Goal: Task Accomplishment & Management: Manage account settings

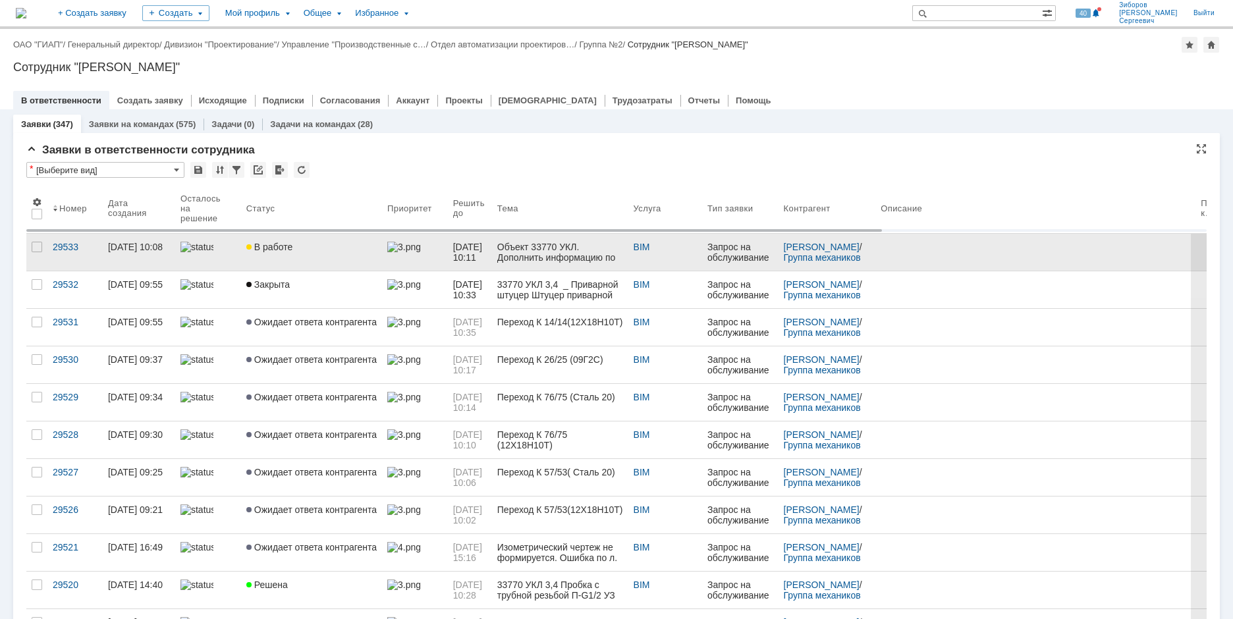
click at [293, 251] on div "В работе" at bounding box center [311, 247] width 130 height 11
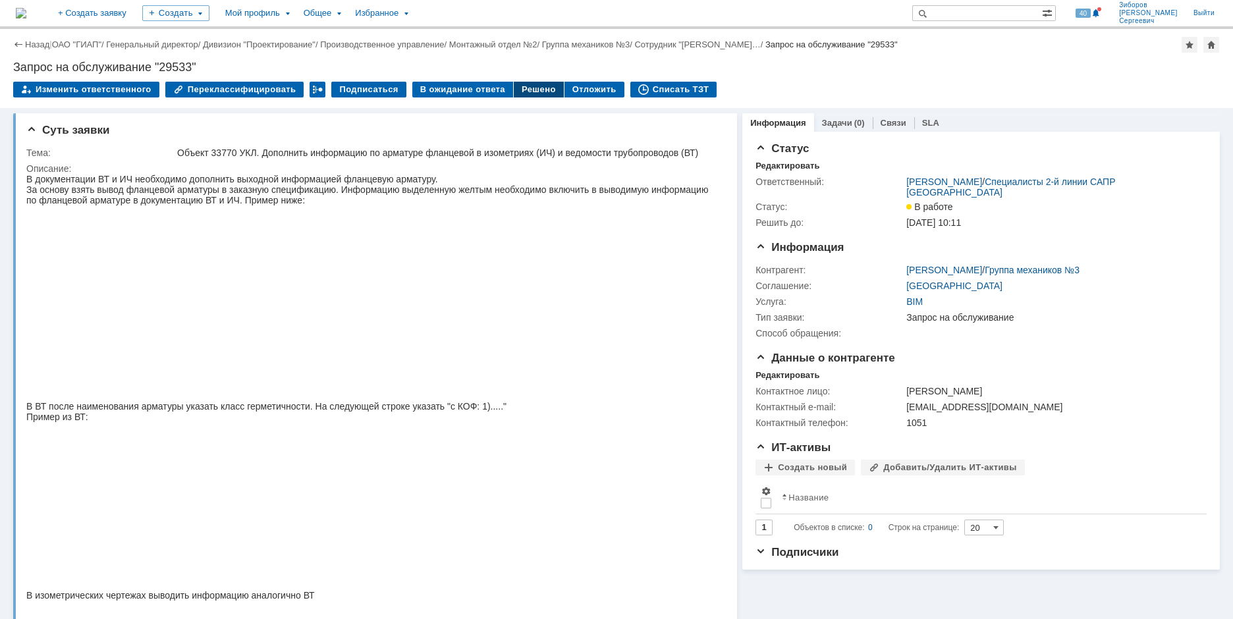
click at [514, 88] on div "Решено" at bounding box center [539, 90] width 50 height 16
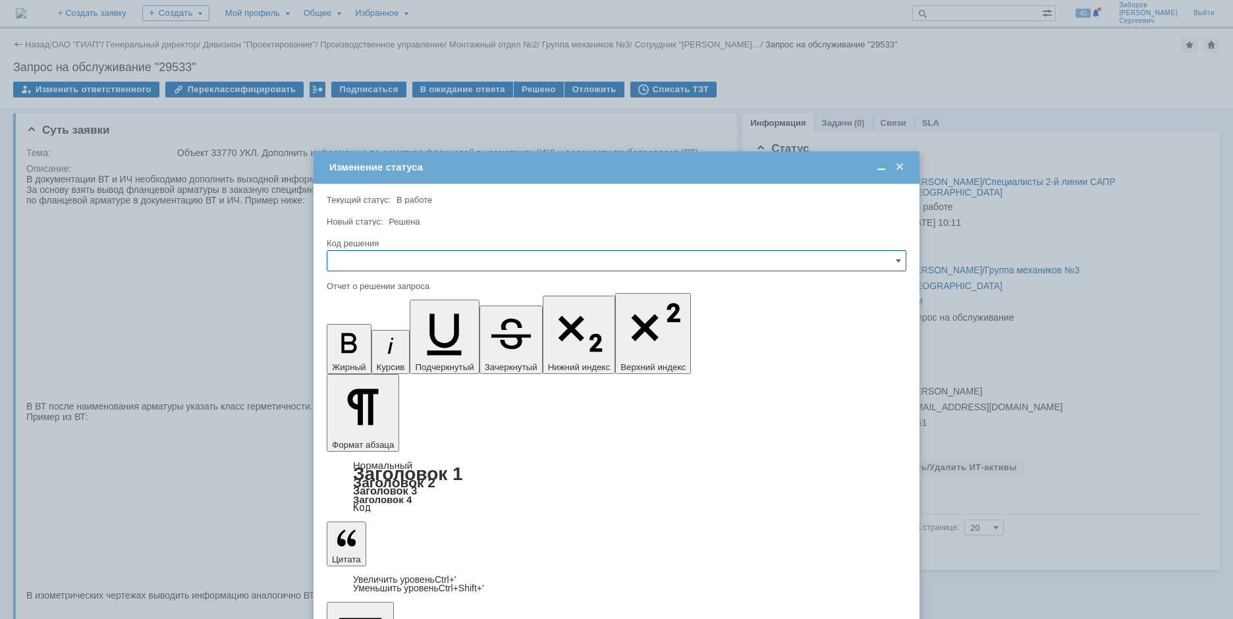
click at [377, 265] on input "text" at bounding box center [617, 260] width 580 height 21
click at [364, 350] on span "Решено" at bounding box center [616, 350] width 563 height 11
type input "Решено"
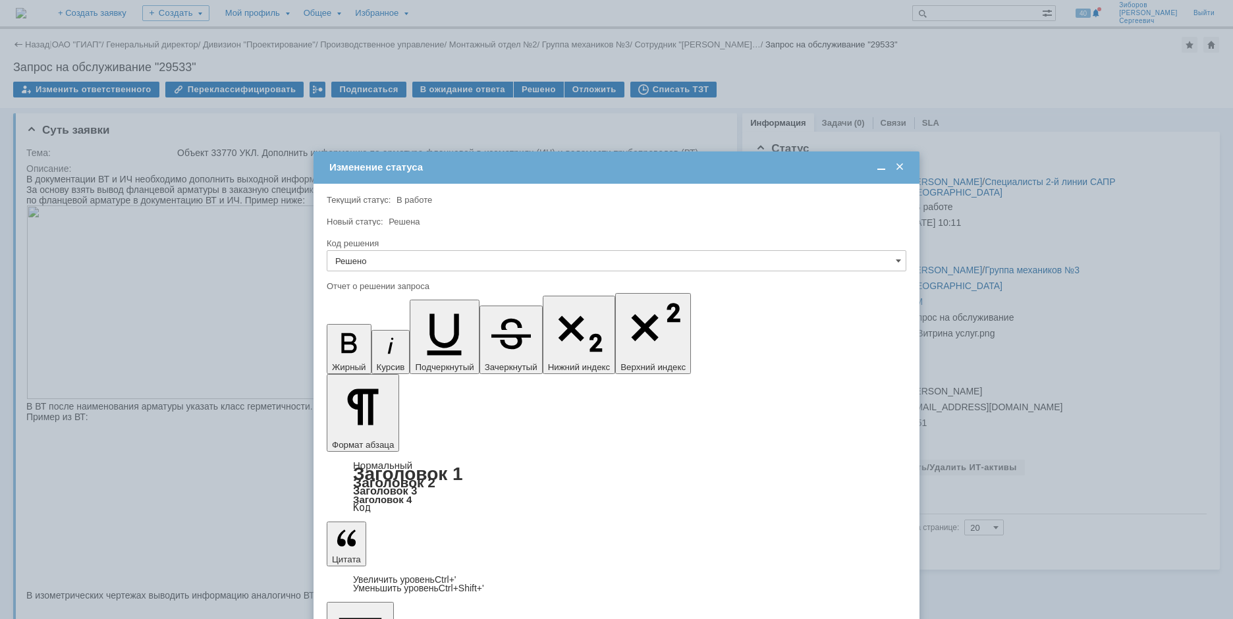
scroll to position [1333, 3]
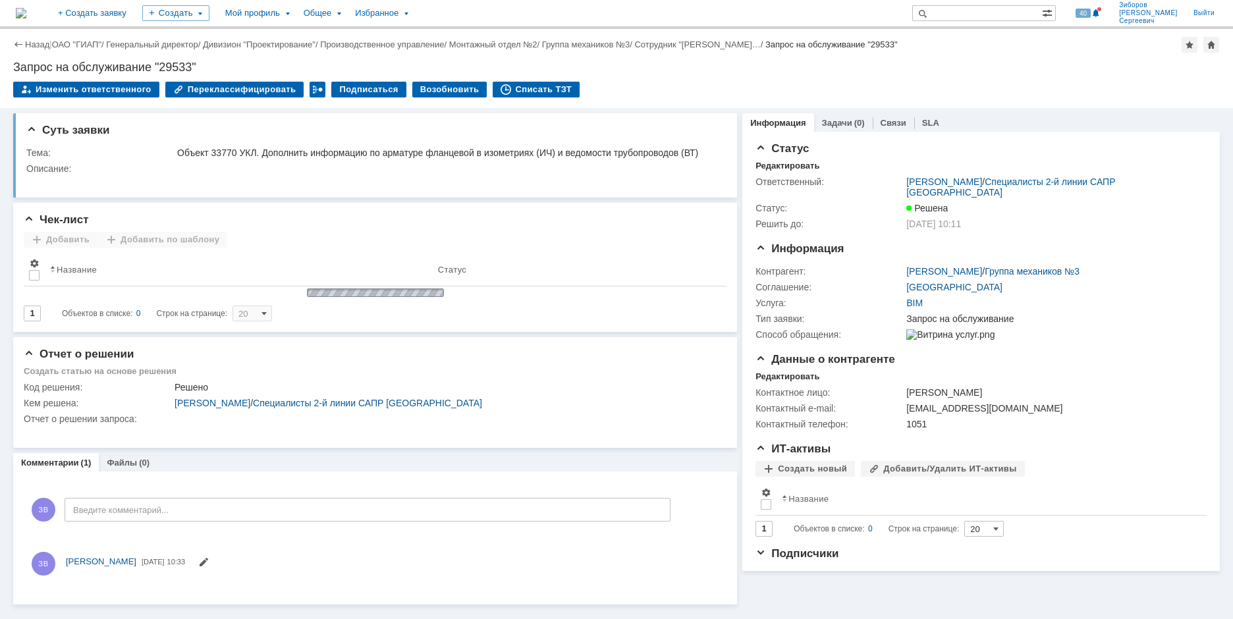
scroll to position [0, 0]
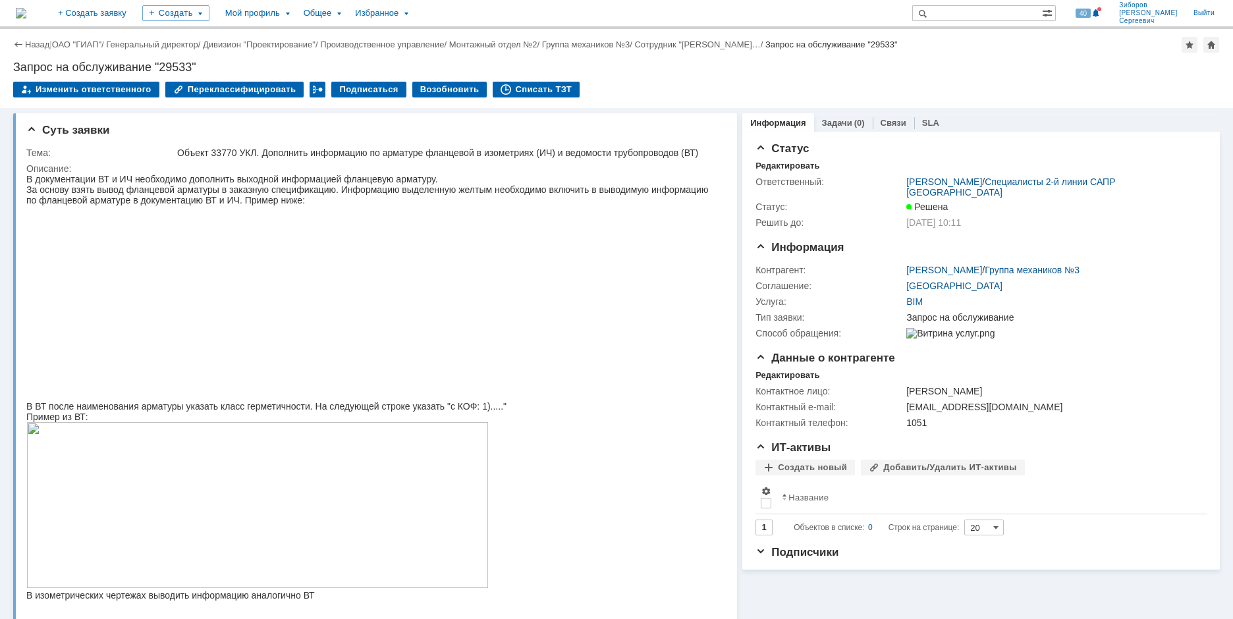
click at [26, 16] on img at bounding box center [21, 13] width 11 height 11
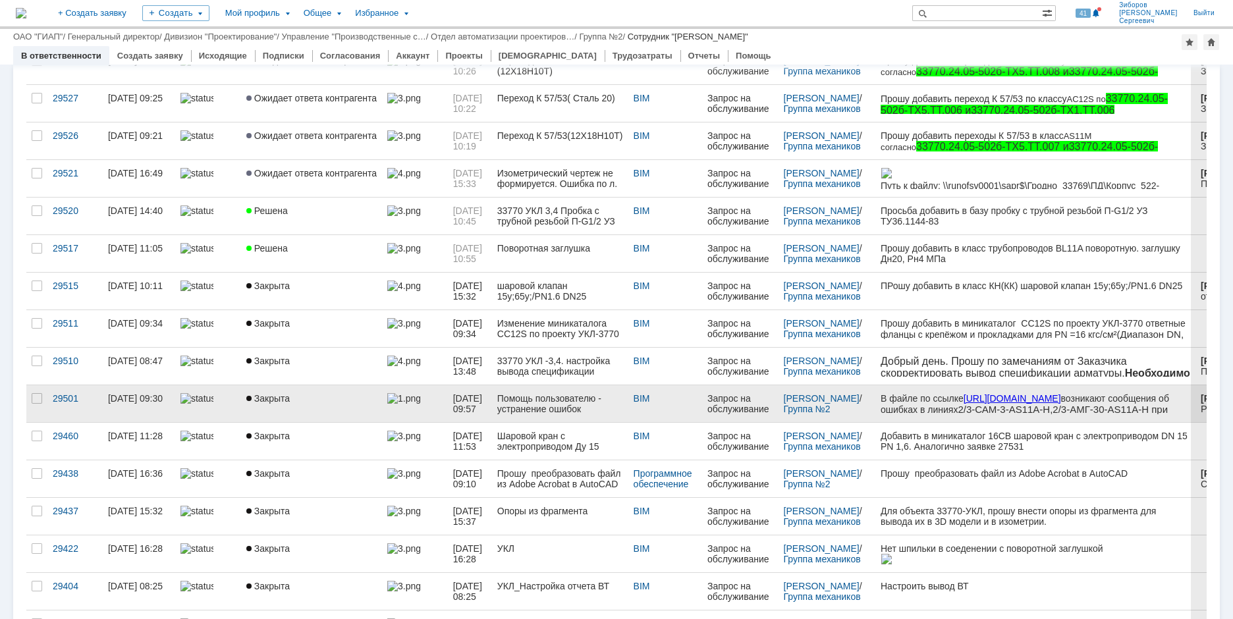
click at [278, 402] on span "Закрыта" at bounding box center [267, 398] width 43 height 11
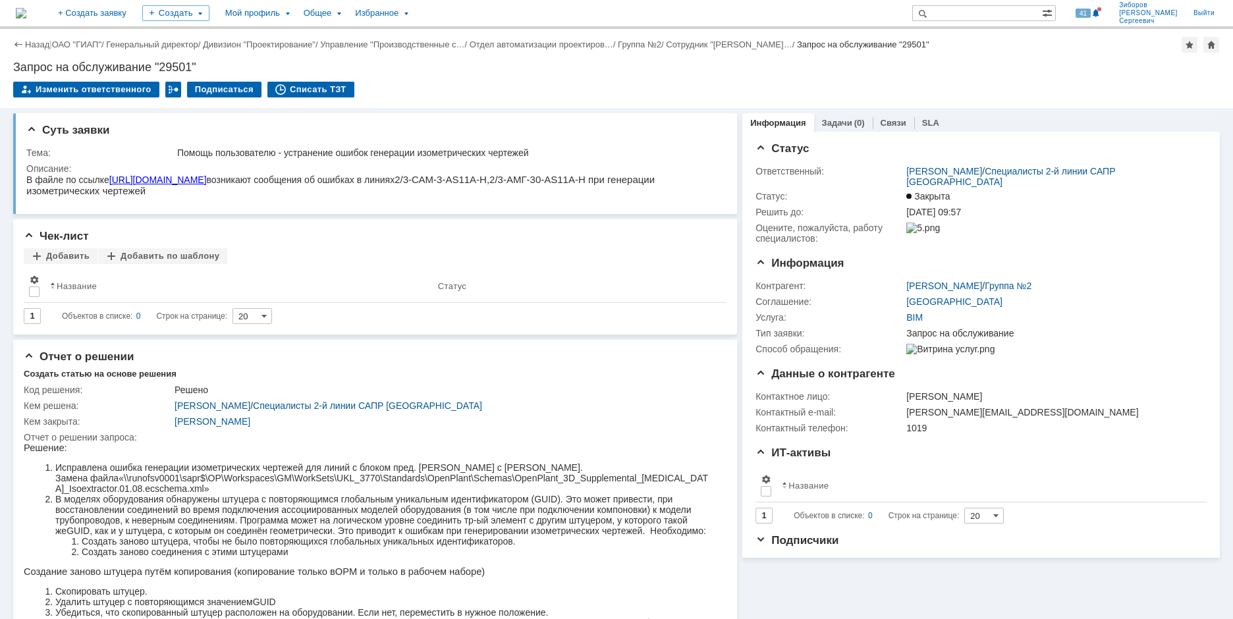
click at [26, 13] on img at bounding box center [21, 13] width 11 height 11
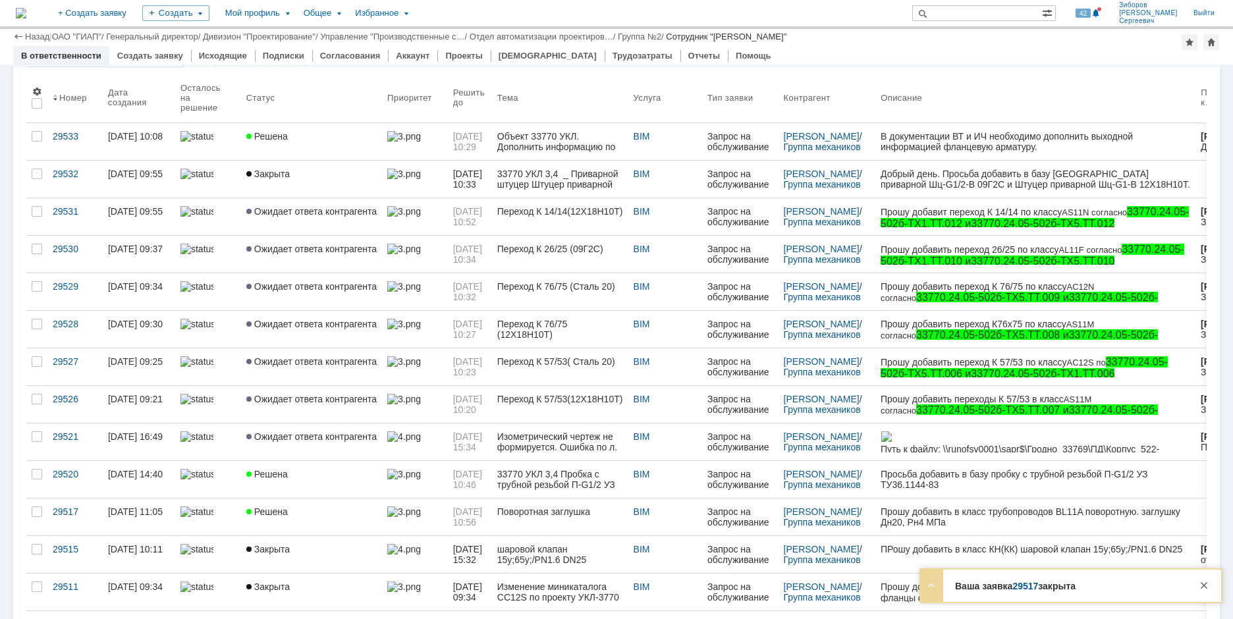
click at [1029, 584] on link "29517" at bounding box center [1025, 586] width 26 height 11
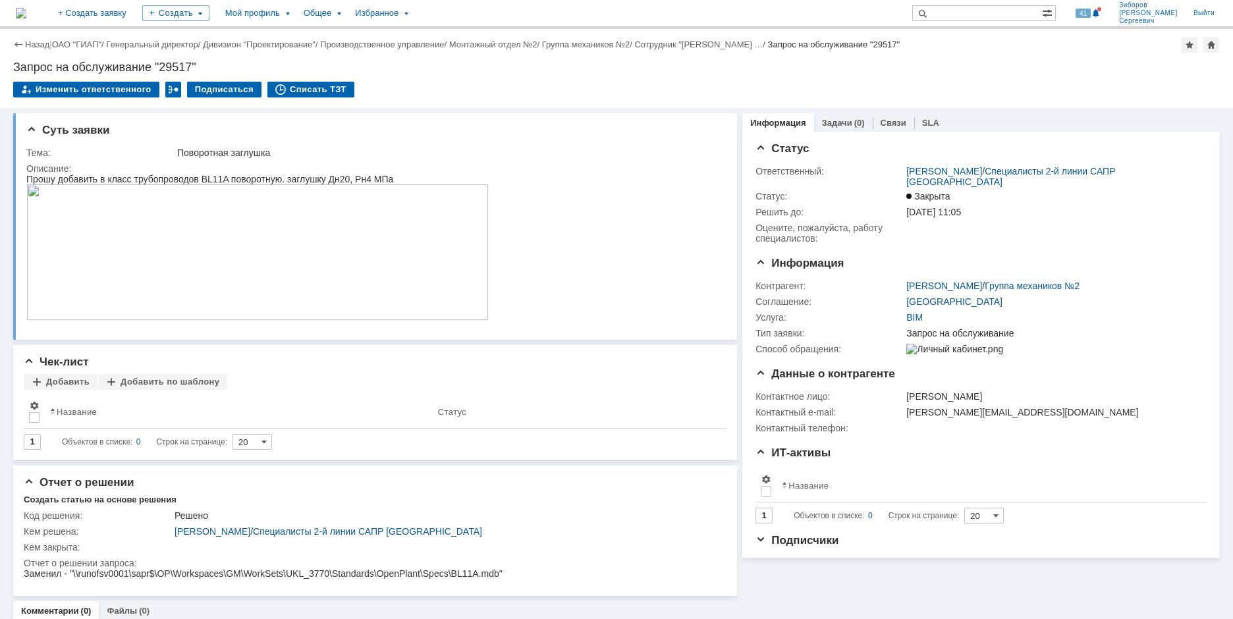
click at [26, 9] on img at bounding box center [21, 13] width 11 height 11
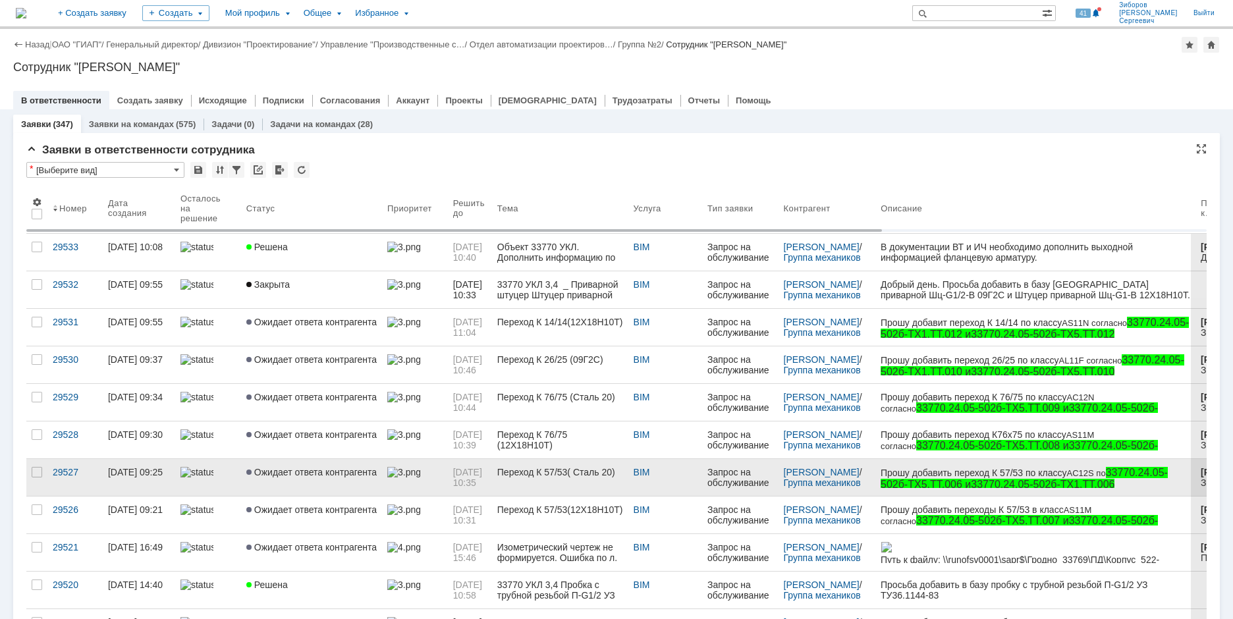
click at [297, 470] on span "Ожидает ответа контрагента" at bounding box center [311, 472] width 130 height 11
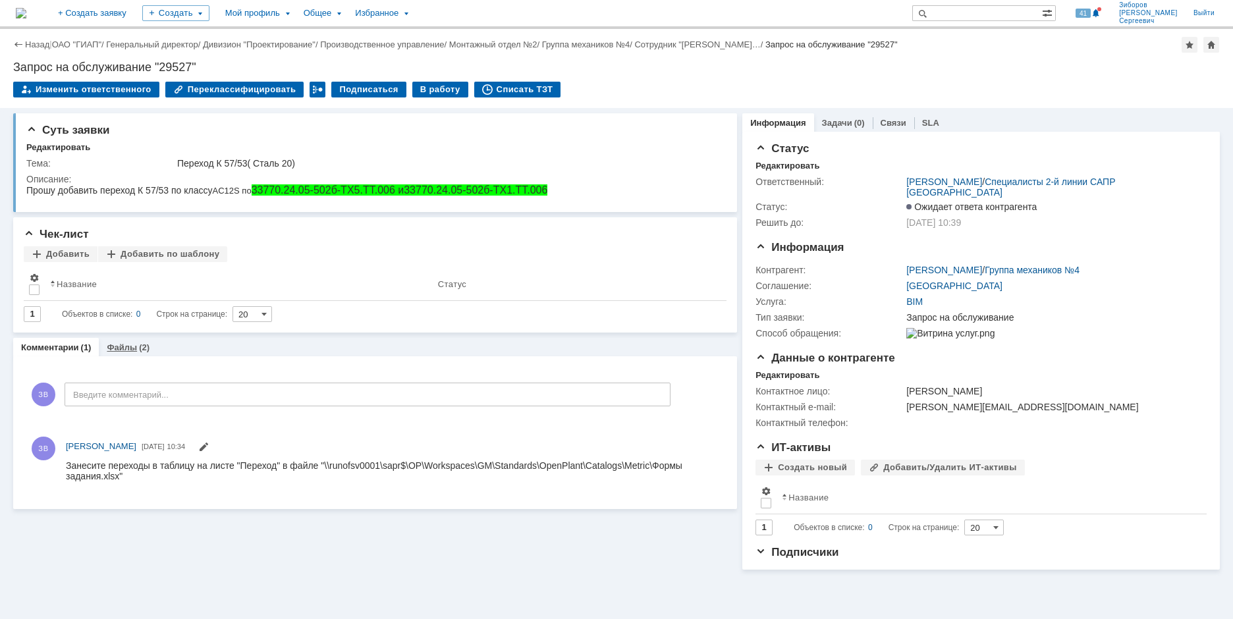
click at [123, 346] on link "Файлы" at bounding box center [122, 348] width 30 height 10
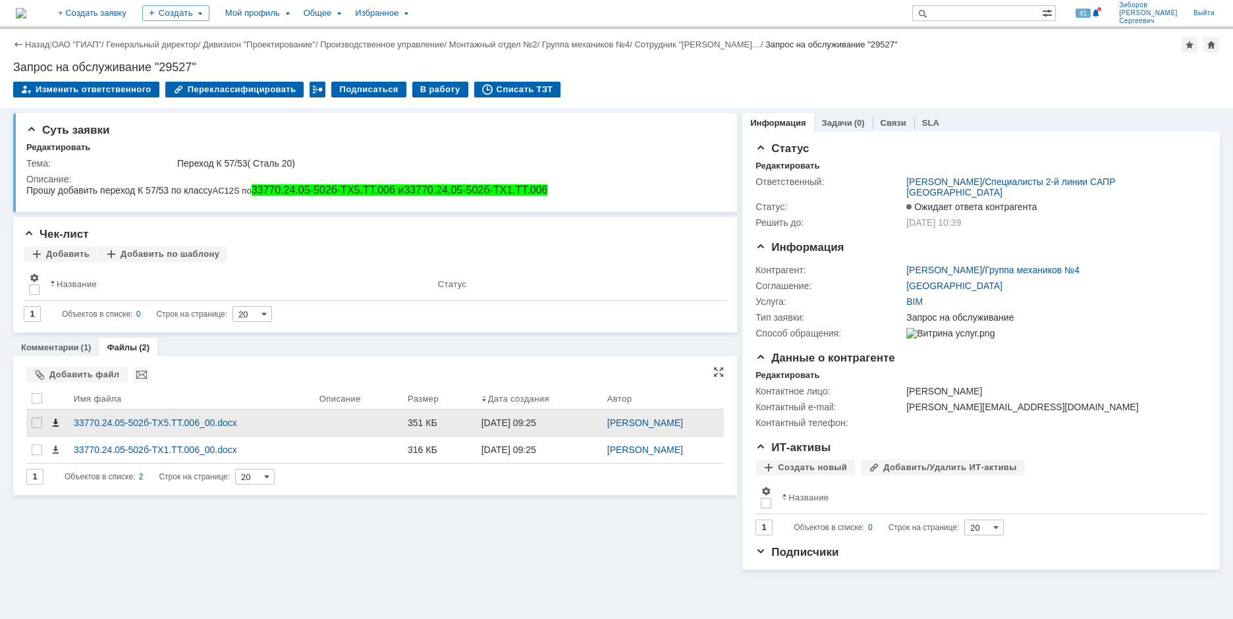
click at [55, 426] on span at bounding box center [55, 423] width 11 height 11
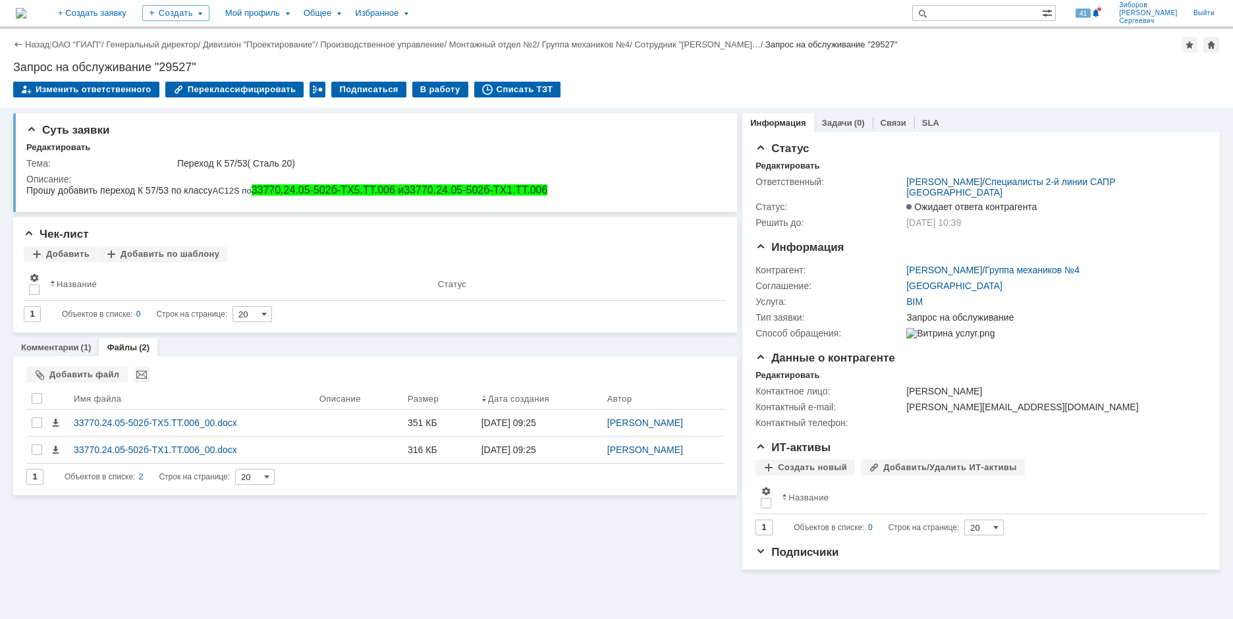
click at [26, 15] on img at bounding box center [21, 13] width 11 height 11
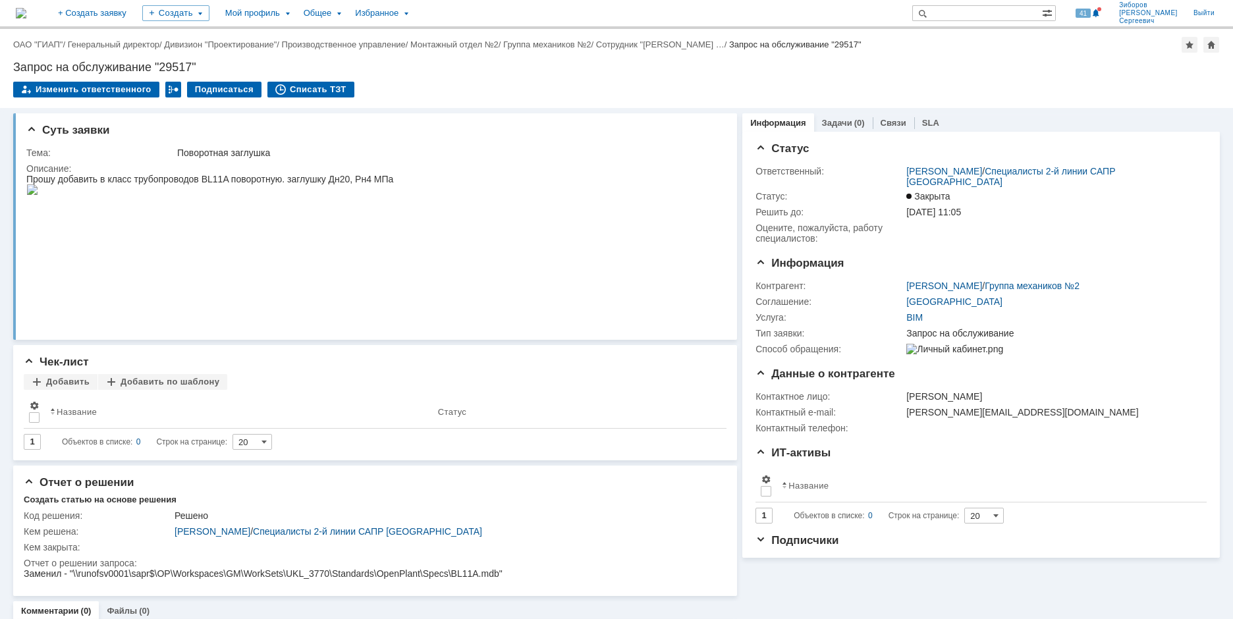
click at [26, 8] on img at bounding box center [21, 13] width 11 height 11
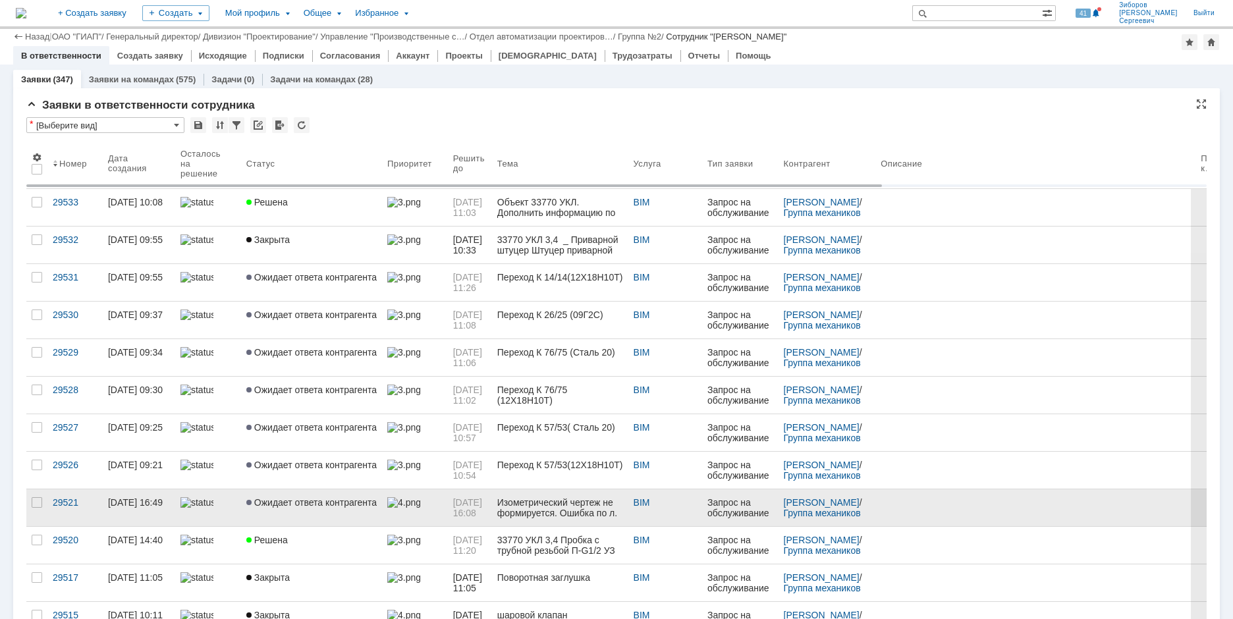
click at [287, 497] on span "Ожидает ответа контрагента" at bounding box center [311, 502] width 130 height 11
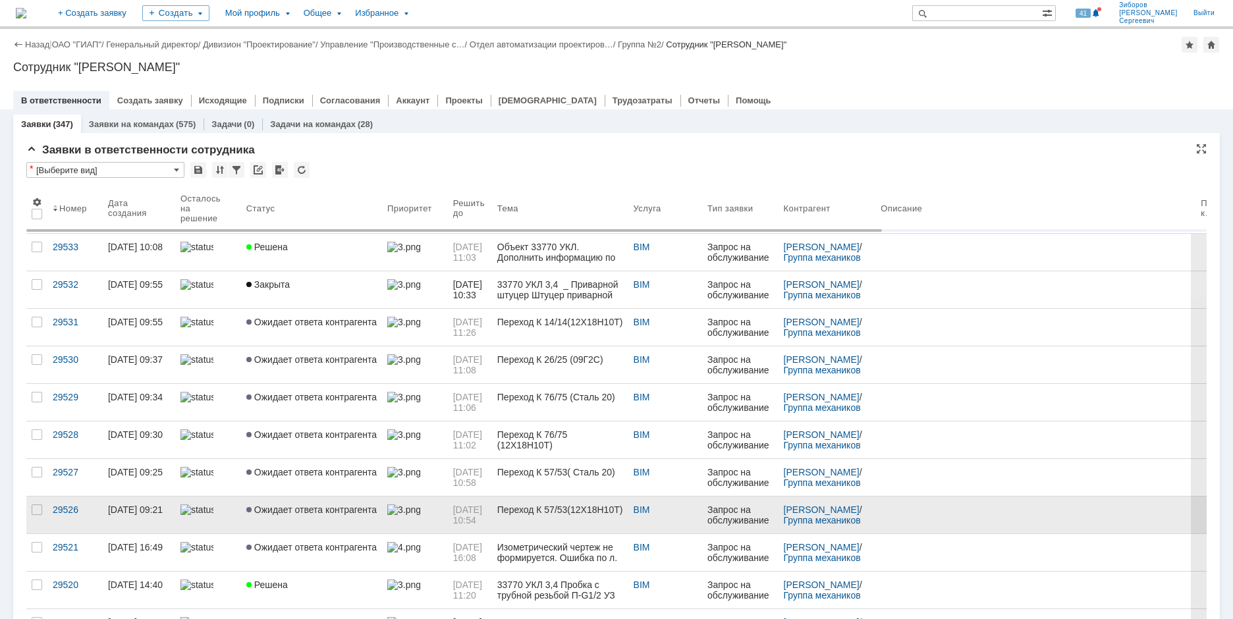
click at [287, 503] on link "Ожидает ответа контрагента" at bounding box center [311, 515] width 141 height 37
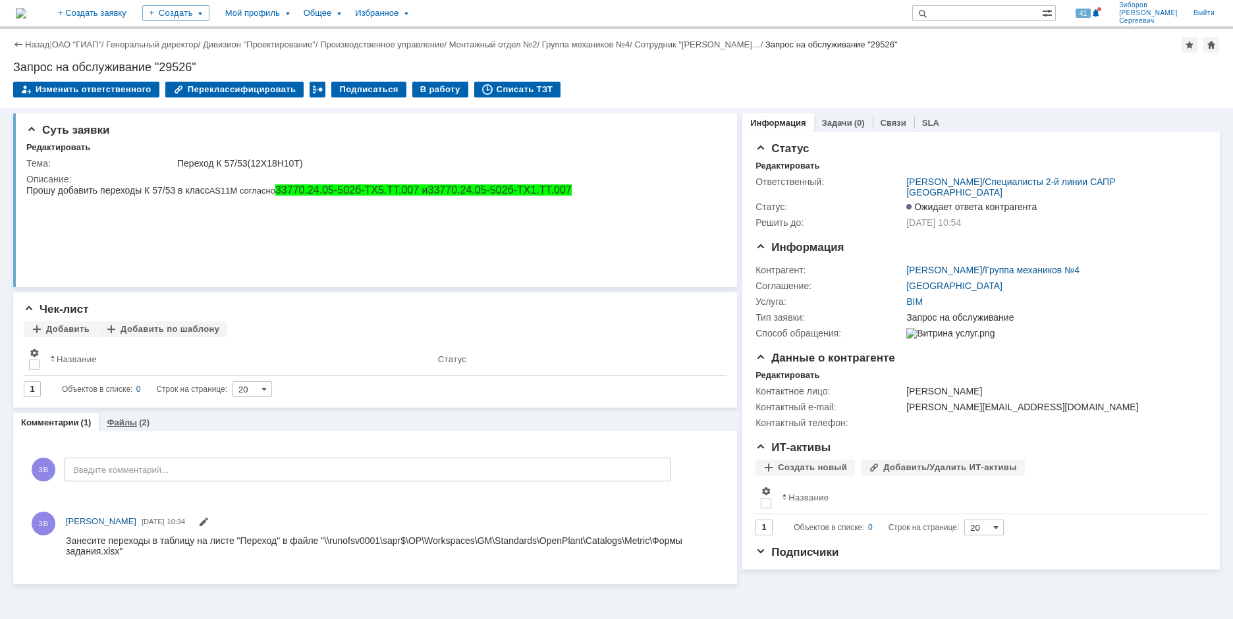
click at [141, 428] on div "Файлы (2)" at bounding box center [128, 422] width 59 height 19
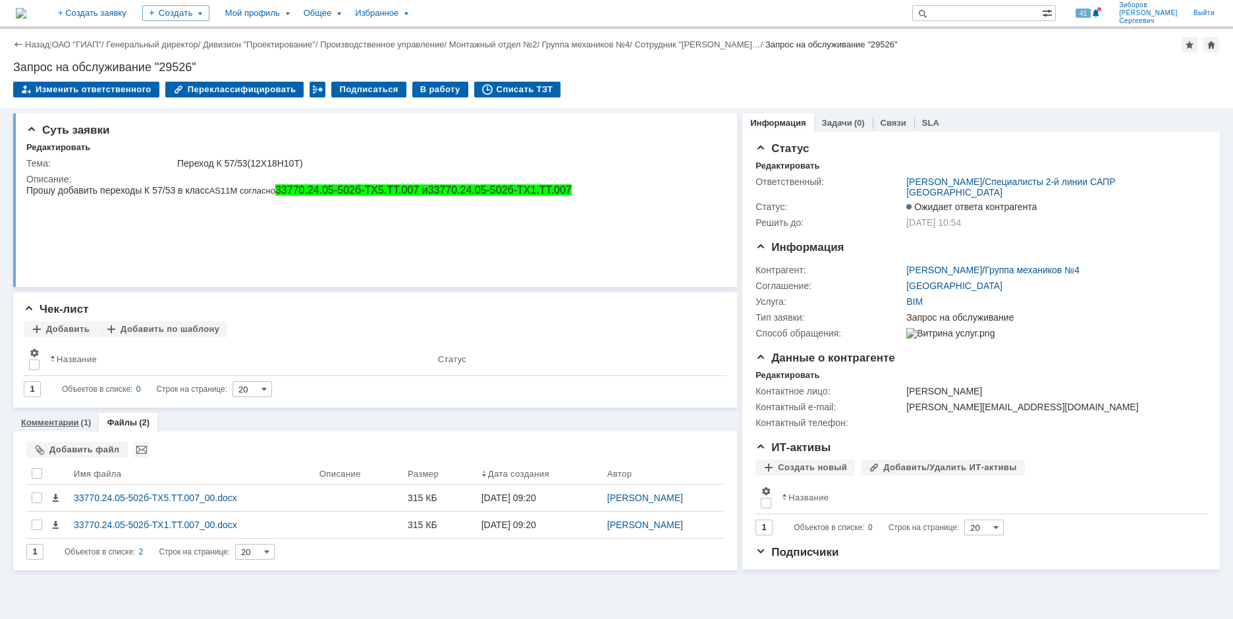
click at [65, 422] on link "Комментарии" at bounding box center [50, 423] width 58 height 10
